Goal: Task Accomplishment & Management: Complete application form

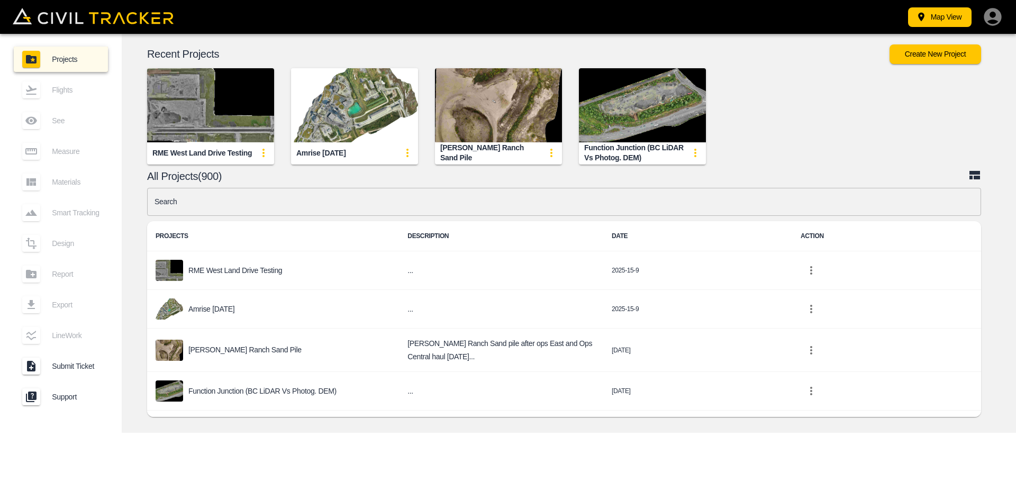
click at [802, 206] on input "text" at bounding box center [564, 202] width 834 height 28
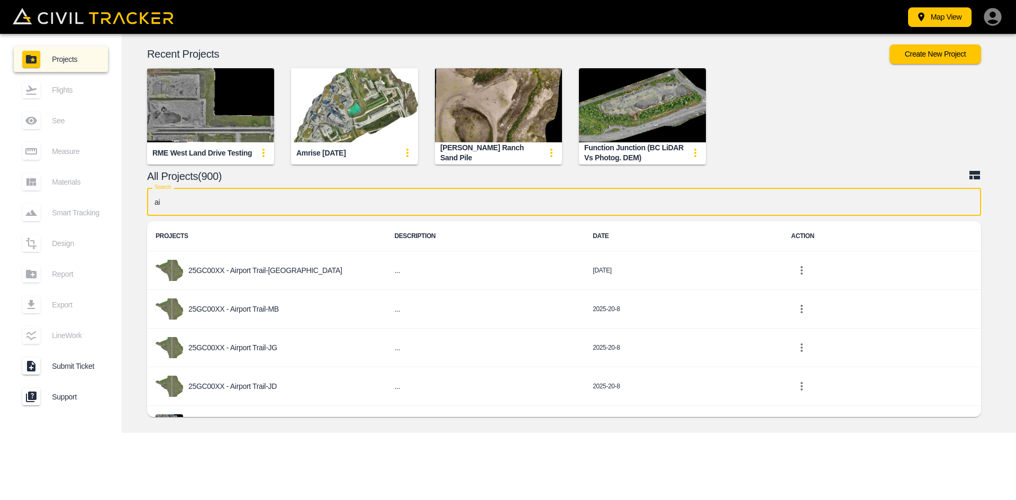
type input "air"
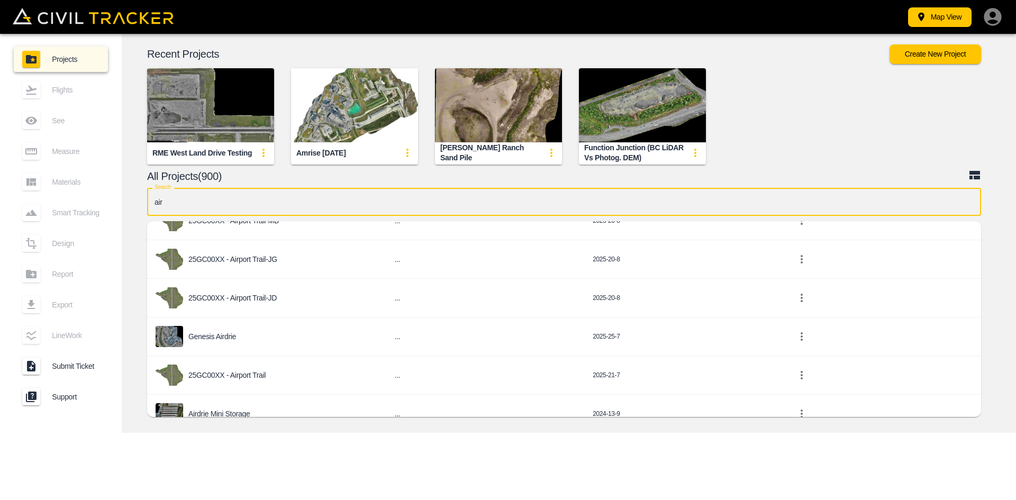
click at [249, 371] on p "25GC00XX - Airport Trail" at bounding box center [226, 375] width 77 height 8
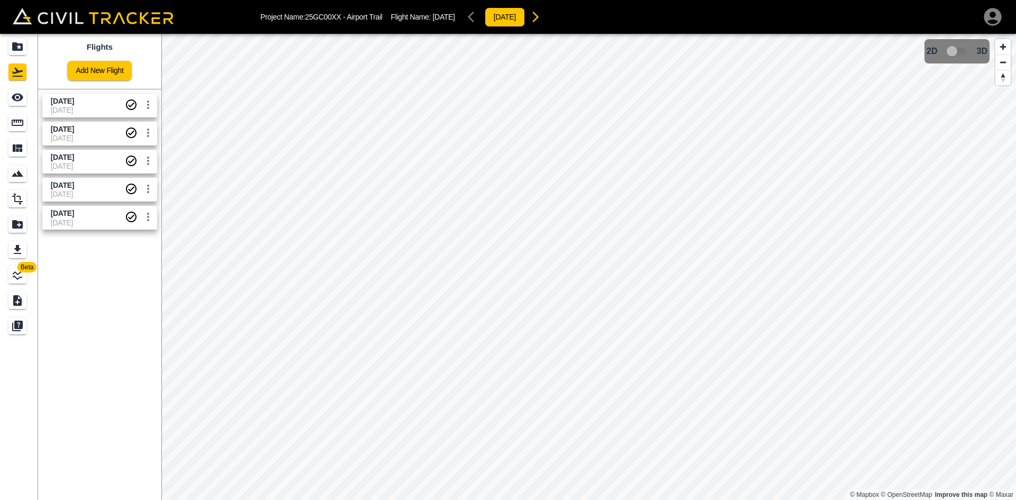
click at [118, 70] on link "Add New Flight" at bounding box center [99, 71] width 65 height 20
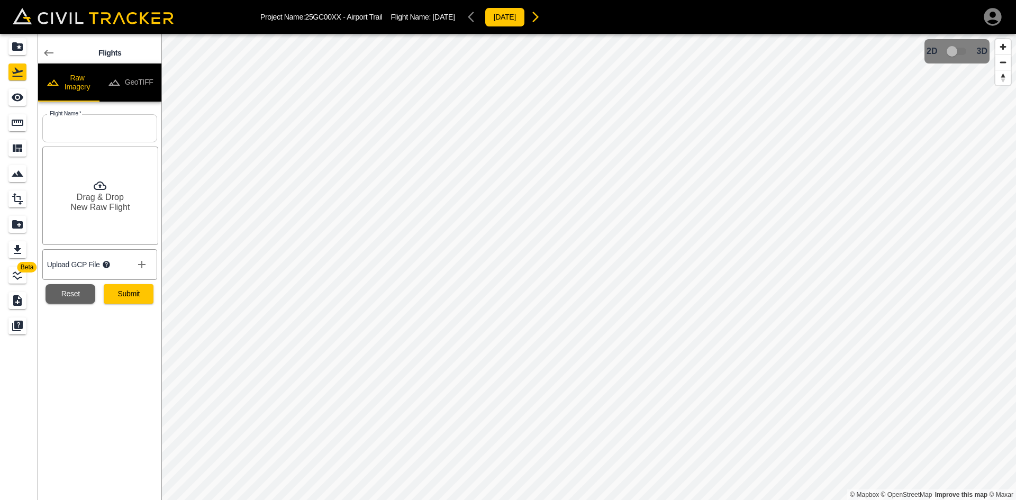
click at [138, 73] on button "GeoTIFF" at bounding box center [130, 82] width 62 height 38
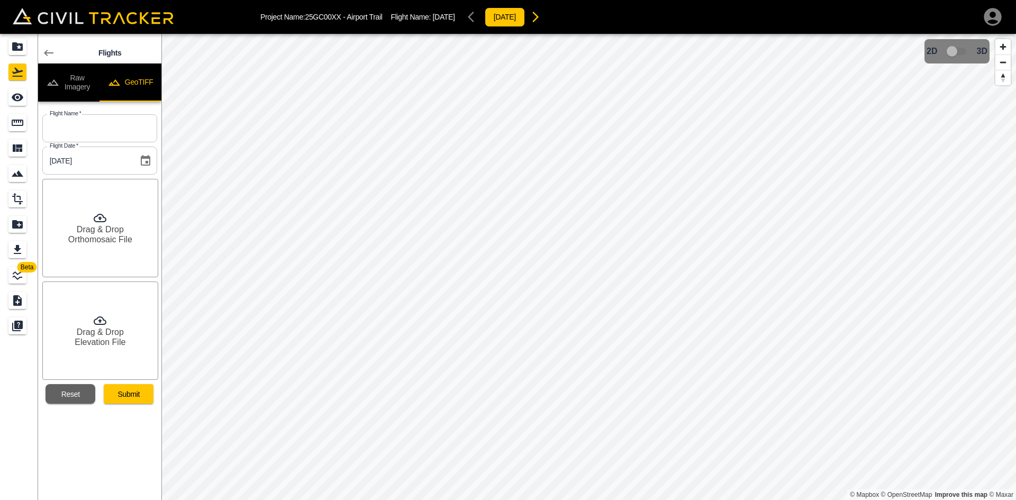
click at [138, 73] on button "GeoTIFF" at bounding box center [130, 82] width 62 height 38
click at [112, 126] on input "text" at bounding box center [99, 128] width 115 height 28
type input "[DATE]"
click at [97, 228] on h6 "Drag & Drop" at bounding box center [100, 229] width 47 height 10
click at [112, 348] on div "Drag & Drop Elevation File" at bounding box center [100, 330] width 116 height 98
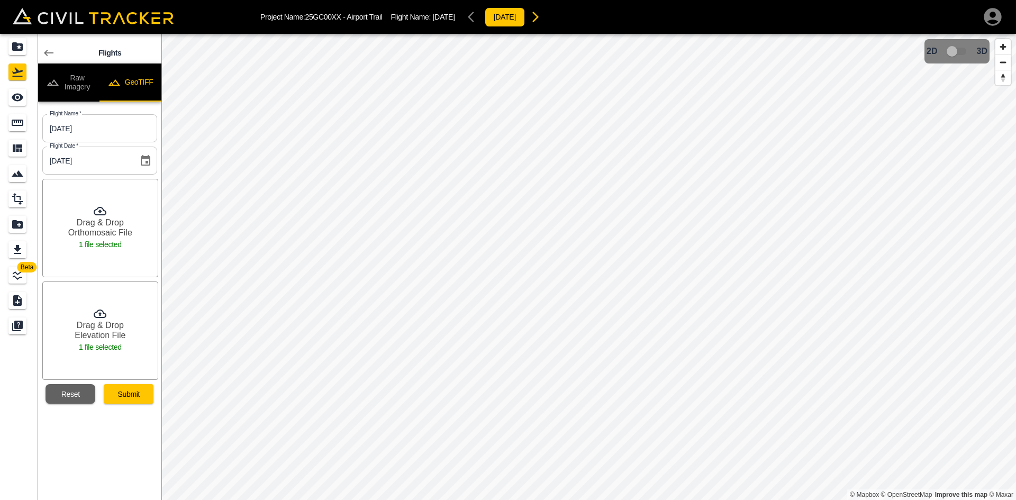
click at [120, 395] on button "Submit" at bounding box center [129, 394] width 50 height 20
